Goal: Transaction & Acquisition: Purchase product/service

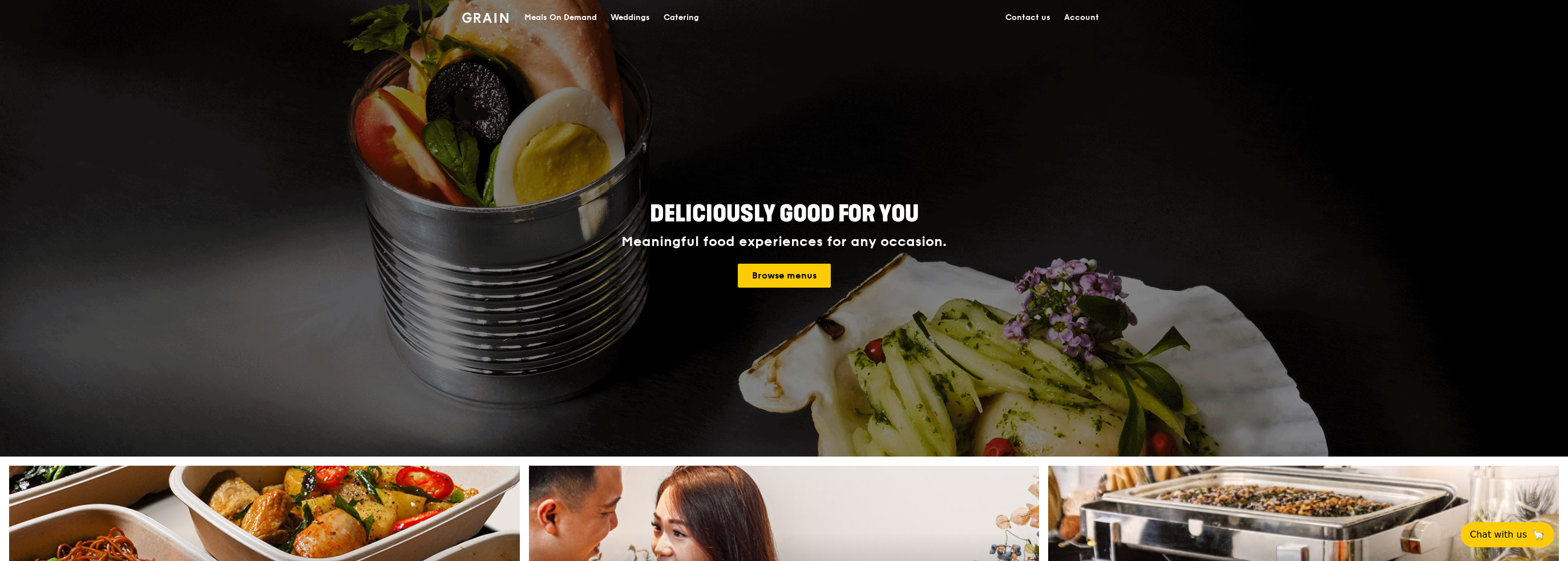
click at [549, 12] on div "Meals On Demand" at bounding box center [561, 18] width 73 height 35
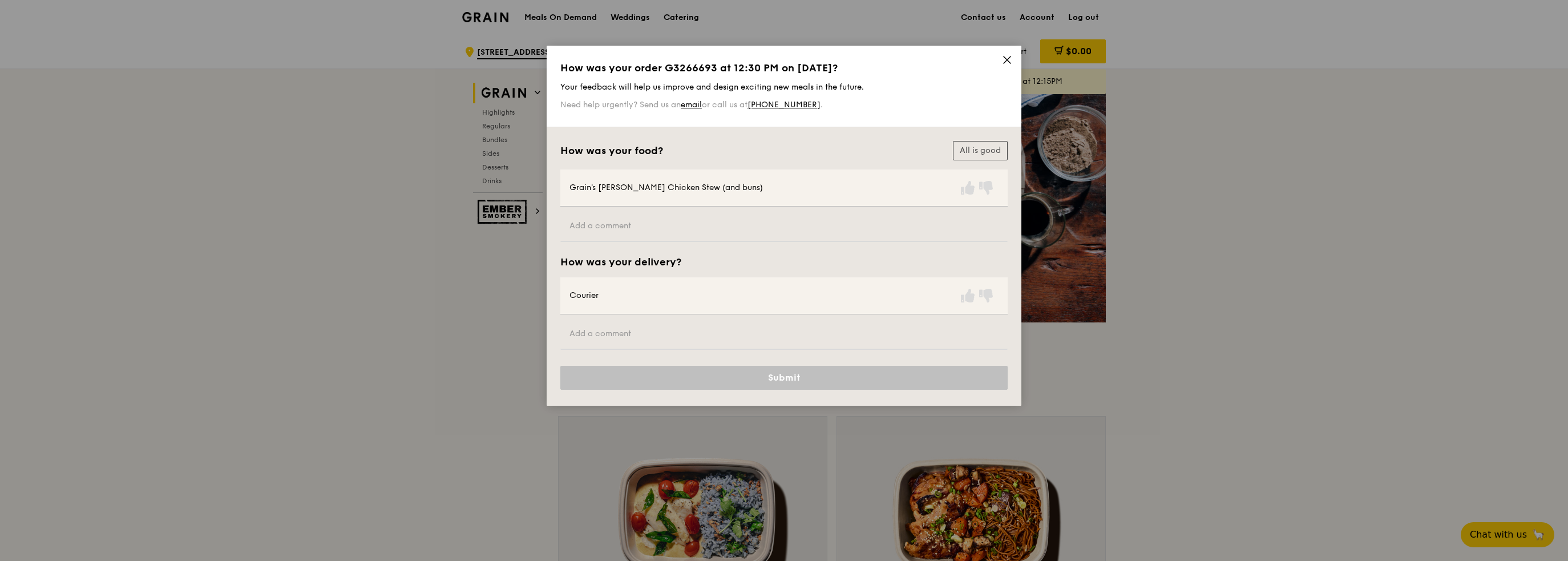
click at [1009, 59] on icon at bounding box center [1006, 59] width 7 height 7
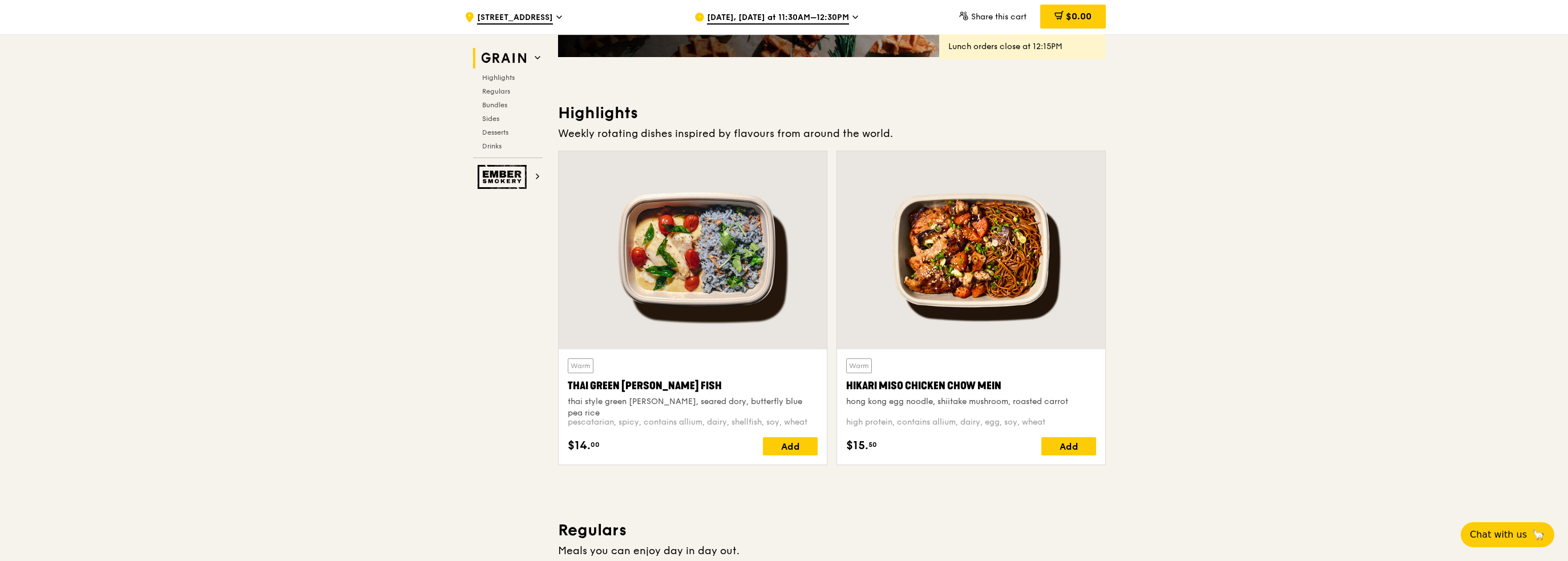
scroll to position [285, 0]
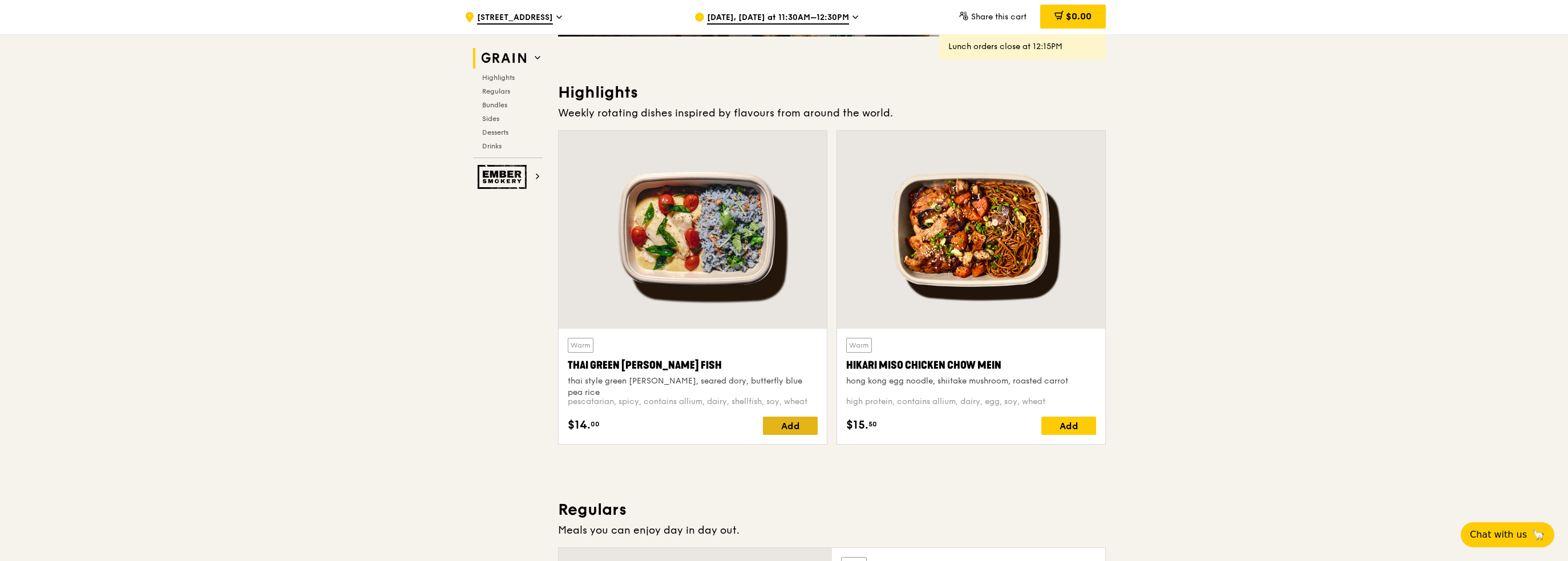
click at [787, 425] on div "Add" at bounding box center [790, 426] width 55 height 19
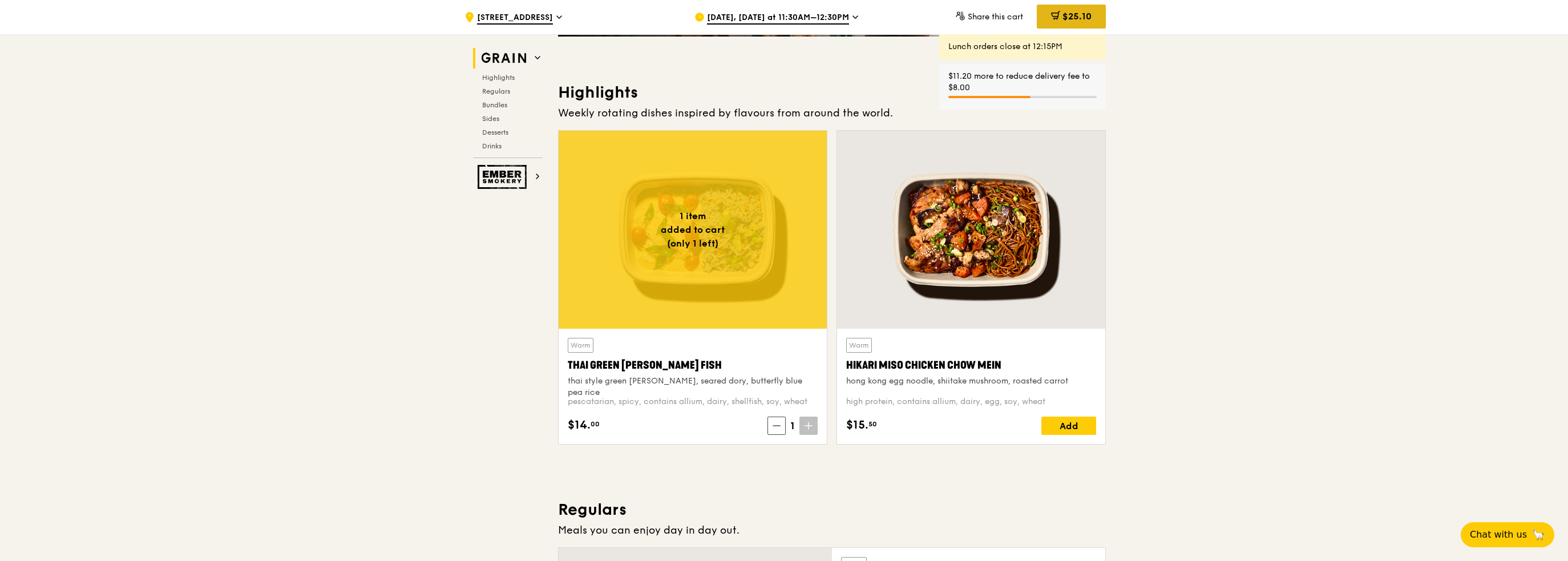
click at [1069, 15] on span "$25.10" at bounding box center [1076, 17] width 29 height 11
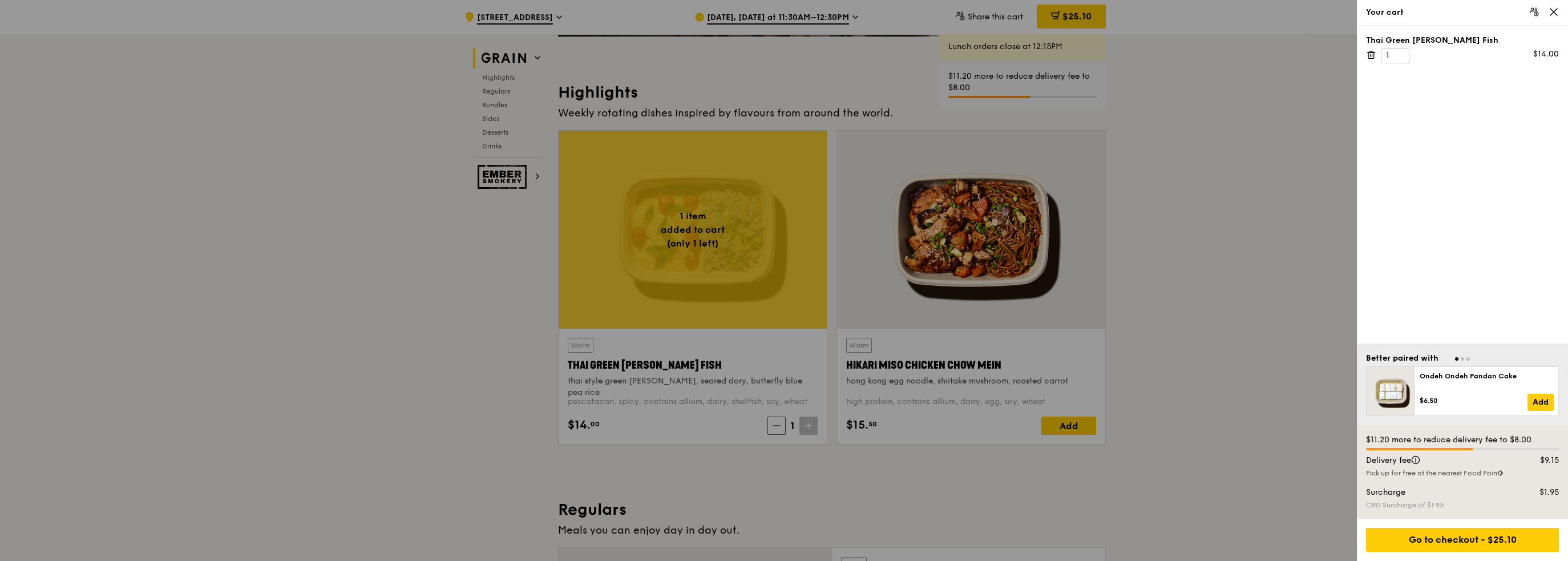
click at [876, 59] on div at bounding box center [784, 280] width 1568 height 561
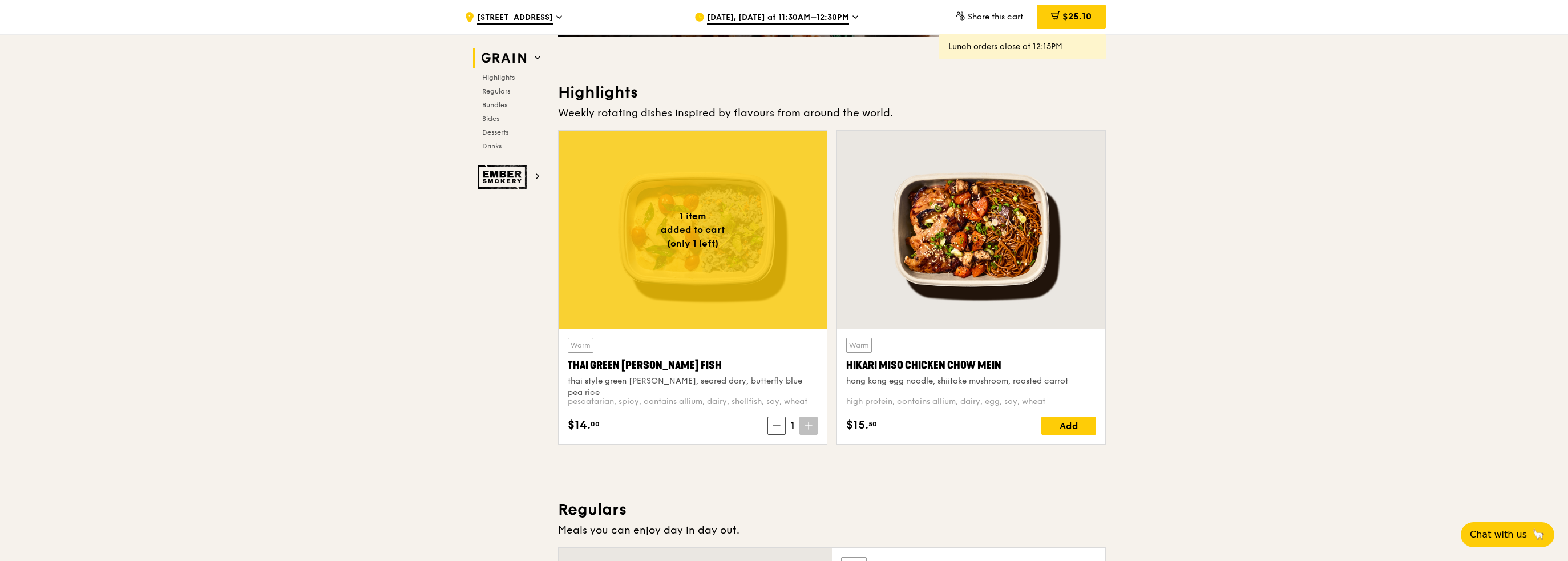
click at [791, 9] on div "[DATE], [DATE] at 11:30AM–12:30PM" at bounding box center [800, 17] width 212 height 35
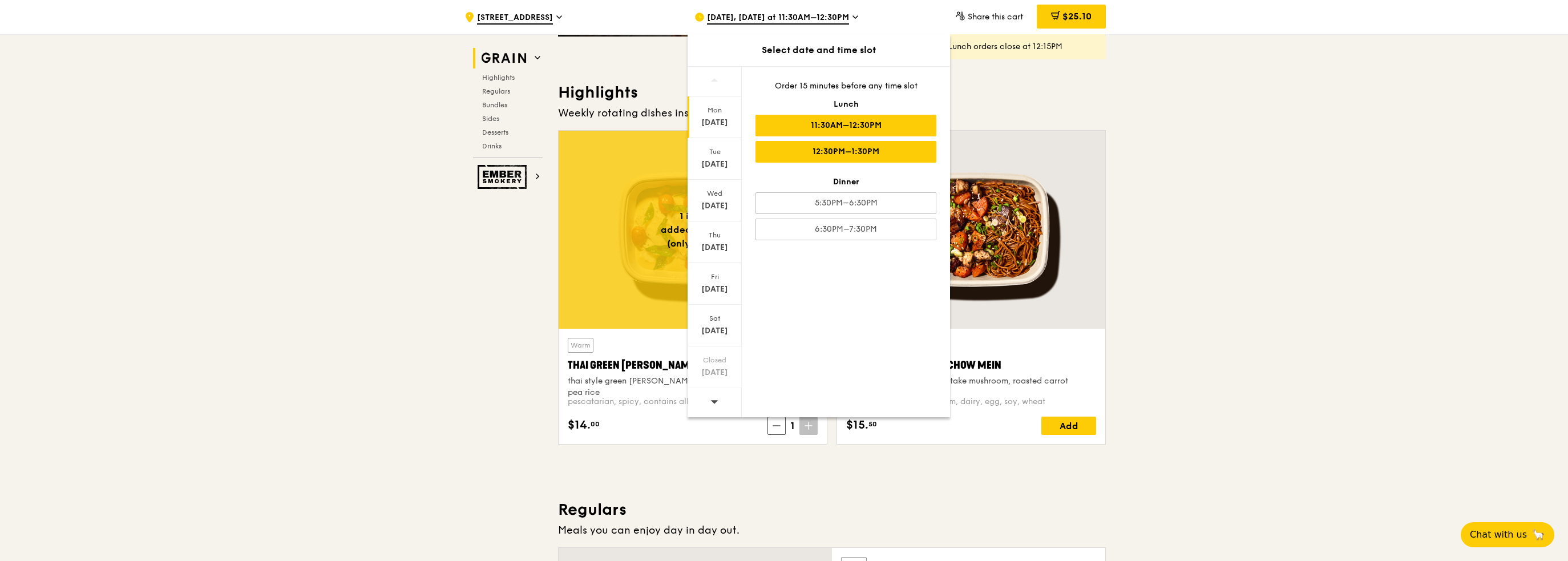
click at [813, 145] on div "12:30PM–1:30PM" at bounding box center [846, 151] width 181 height 22
click at [1076, 17] on span "$25.10" at bounding box center [1076, 17] width 29 height 11
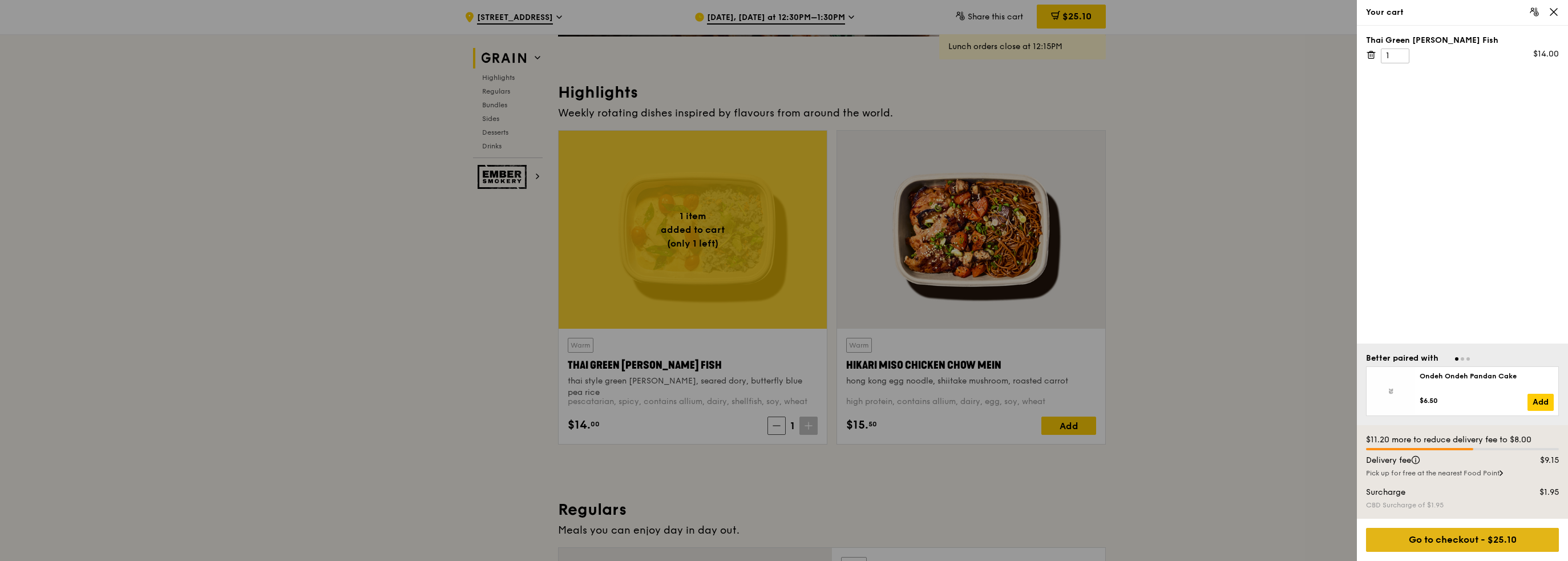
click at [1398, 540] on div "Go to checkout - $25.10" at bounding box center [1462, 540] width 192 height 24
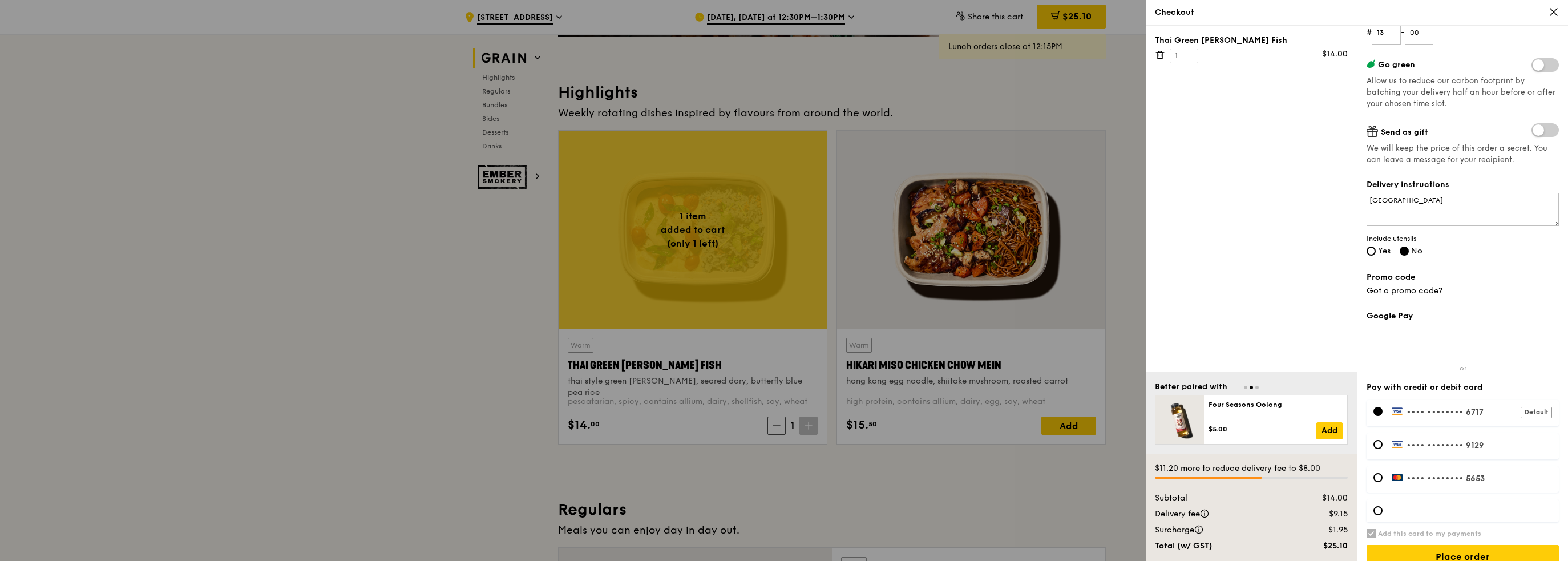
scroll to position [195, 0]
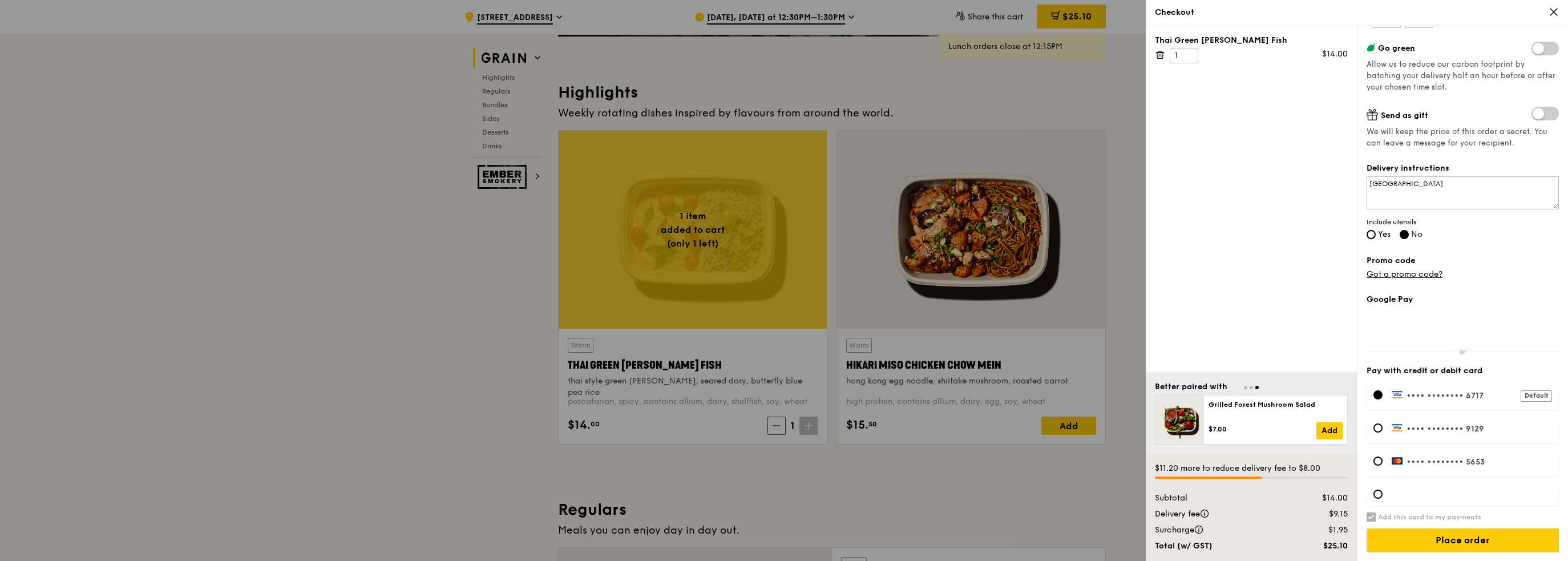
click at [1448, 554] on div "Google Pay Pay with credit or debit card •••• •••• •••• 6717 Default •••• •••• …" at bounding box center [1462, 427] width 192 height 267
click at [1441, 536] on input "Place order" at bounding box center [1462, 540] width 192 height 24
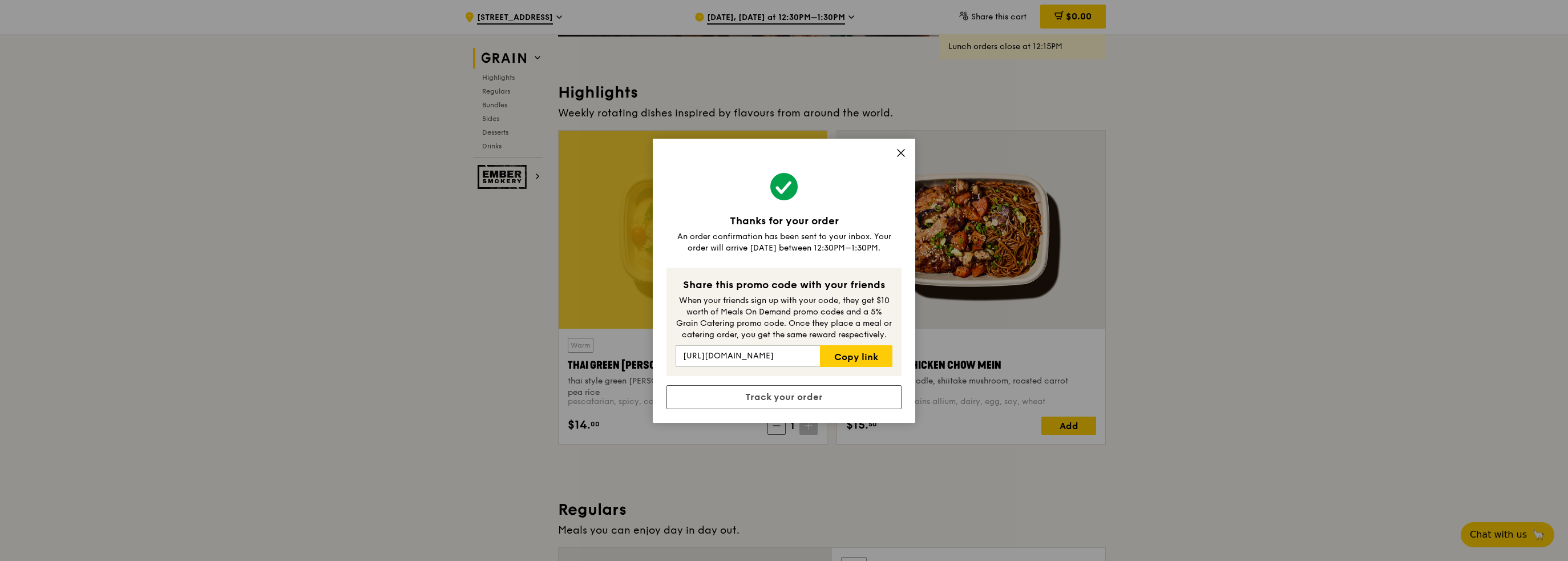
click at [899, 153] on icon at bounding box center [901, 152] width 10 height 10
